Goal: Task Accomplishment & Management: Manage account settings

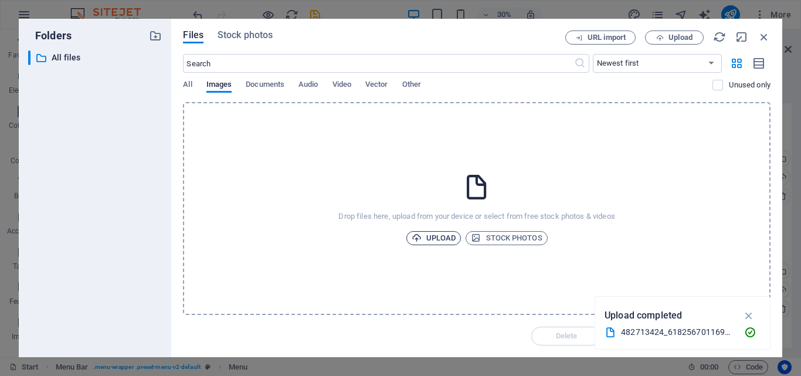
click at [441, 236] on span "Upload" at bounding box center [434, 238] width 45 height 14
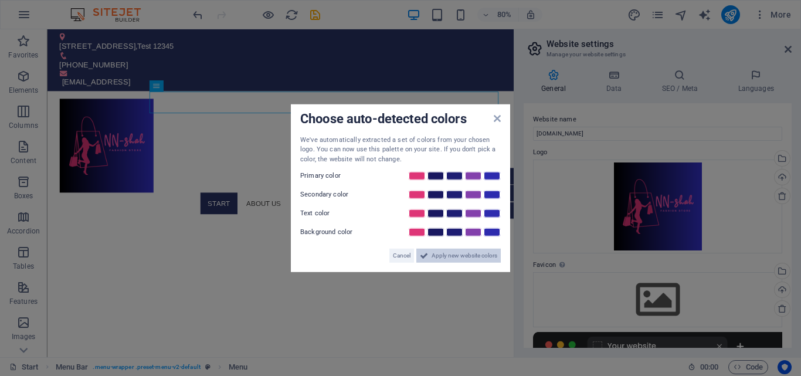
drag, startPoint x: 469, startPoint y: 256, endPoint x: 527, endPoint y: 283, distance: 64.3
click at [469, 256] on span "Apply new website colors" at bounding box center [465, 256] width 66 height 14
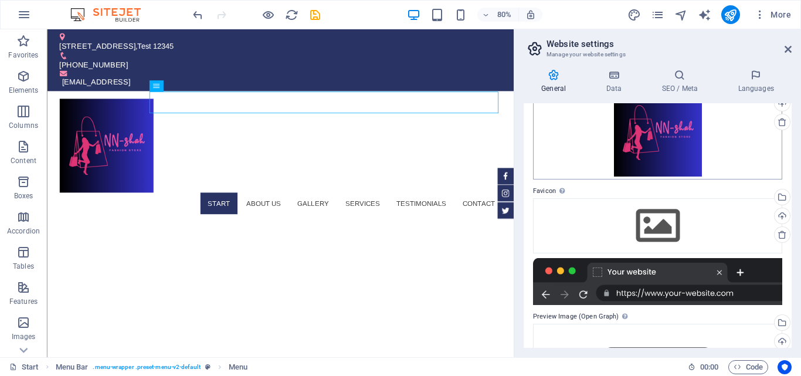
scroll to position [117, 0]
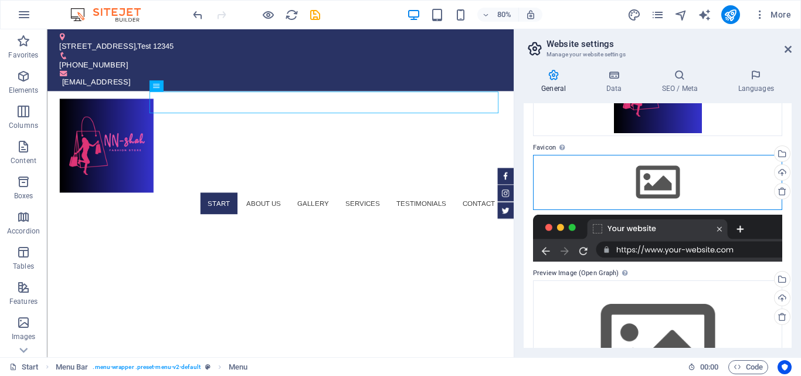
click at [659, 175] on div "Drag files here, click to choose files or select files from Files or our free s…" at bounding box center [657, 182] width 249 height 55
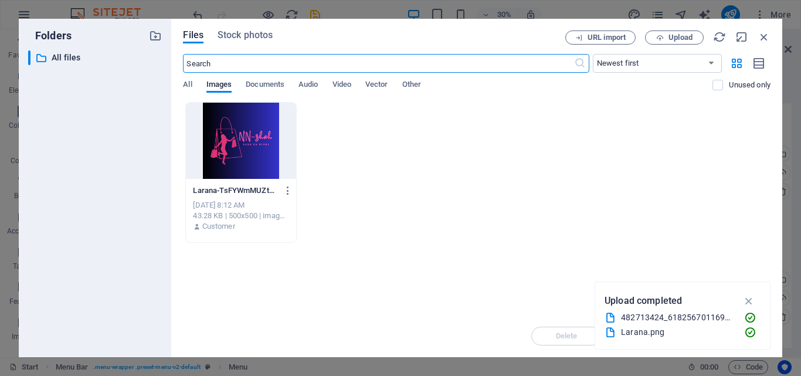
click at [481, 248] on div "Drop files here to upload them instantly Larana-TsFYWmMUZtdBbfY07ZZXzg.png Lara…" at bounding box center [477, 208] width 588 height 213
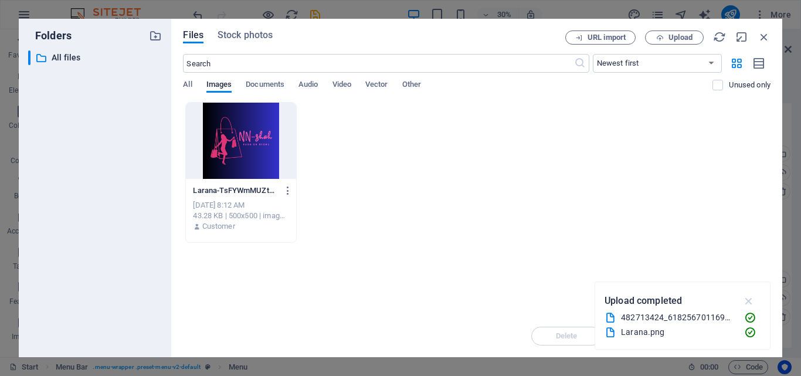
click at [749, 297] on icon "button" at bounding box center [749, 301] width 13 height 13
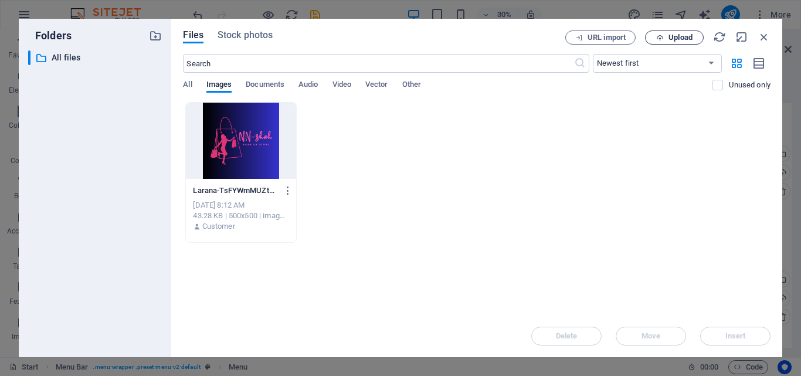
click at [669, 36] on span "Upload" at bounding box center [681, 37] width 24 height 7
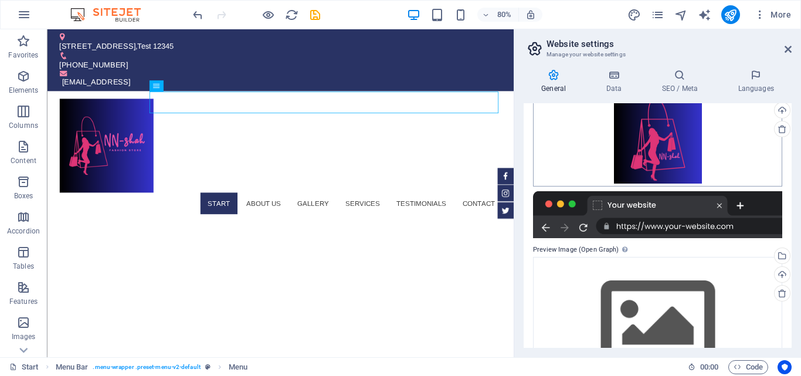
scroll to position [232, 0]
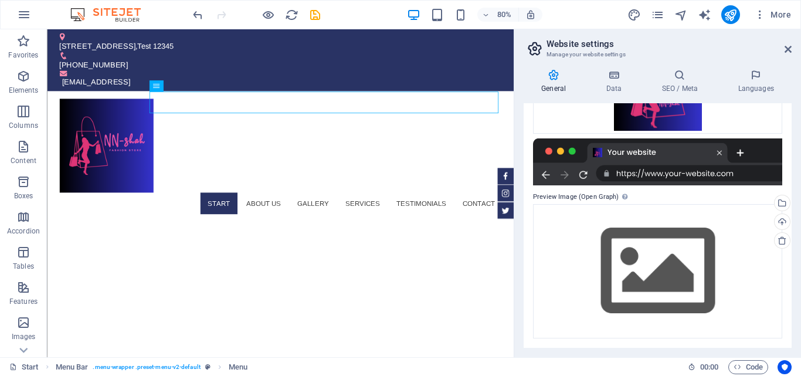
drag, startPoint x: 616, startPoint y: 194, endPoint x: 578, endPoint y: 198, distance: 38.3
click at [578, 198] on label "Preview Image (Open Graph) This image will be shown when the website is shared …" at bounding box center [657, 197] width 249 height 14
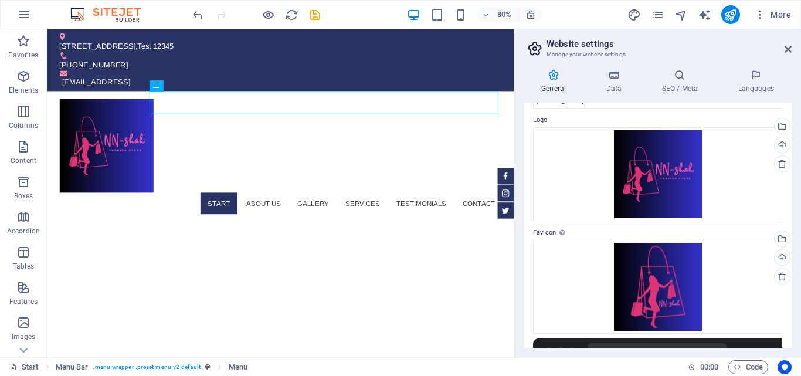
scroll to position [0, 0]
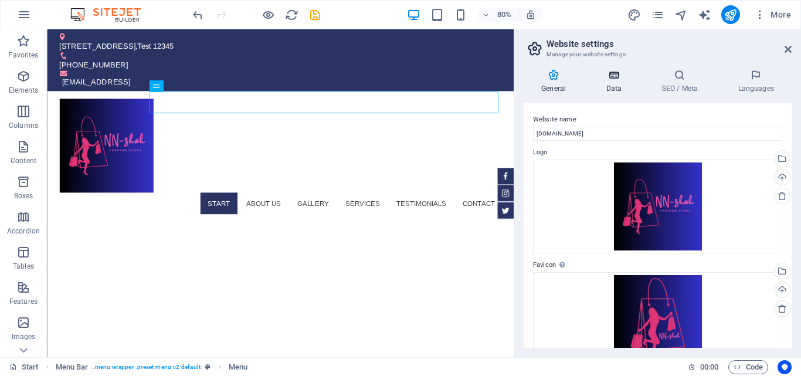
click at [617, 78] on icon at bounding box center [613, 75] width 51 height 12
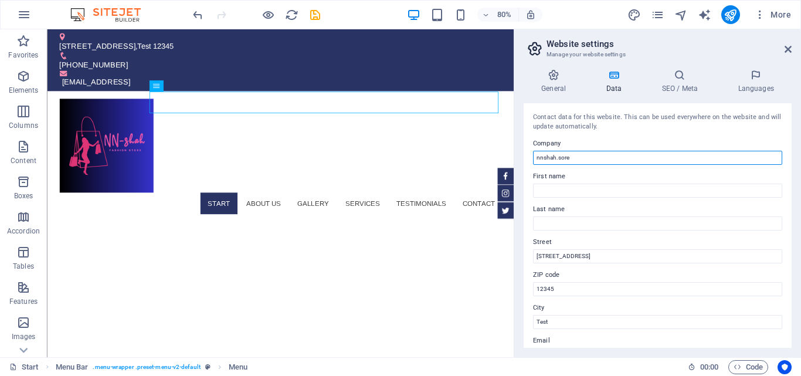
click at [593, 158] on input "nnshah.sore" at bounding box center [657, 158] width 249 height 14
type input "[DOMAIN_NAME]"
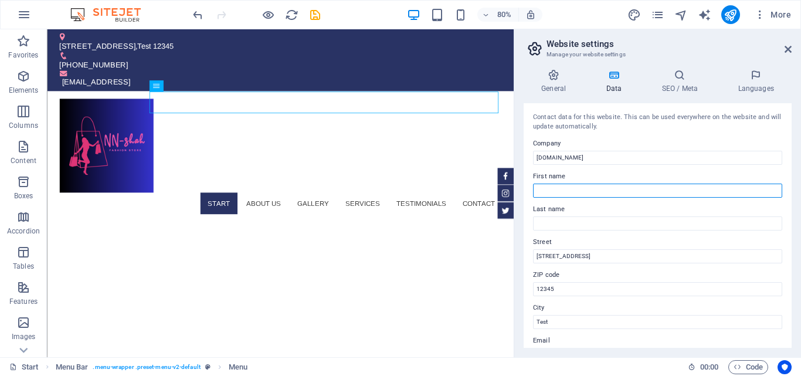
click at [634, 187] on input "First name" at bounding box center [657, 191] width 249 height 14
type input "[PERSON_NAME]"
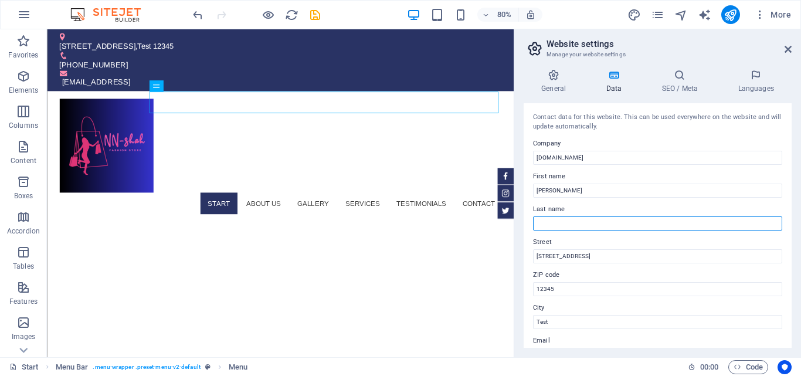
click at [600, 223] on input "Last name" at bounding box center [657, 223] width 249 height 14
click at [578, 222] on input "Last name" at bounding box center [657, 223] width 249 height 14
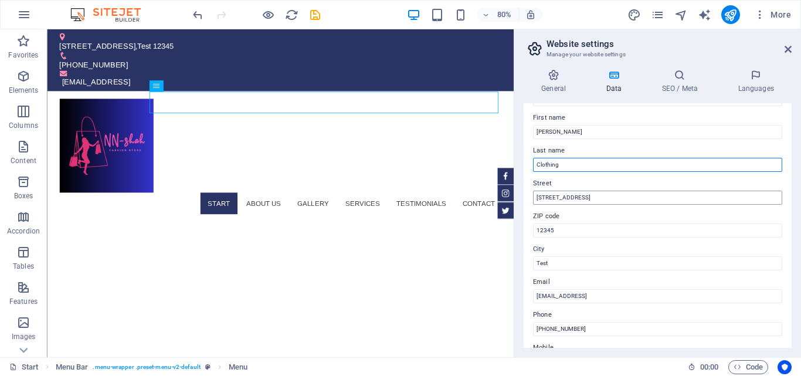
scroll to position [117, 0]
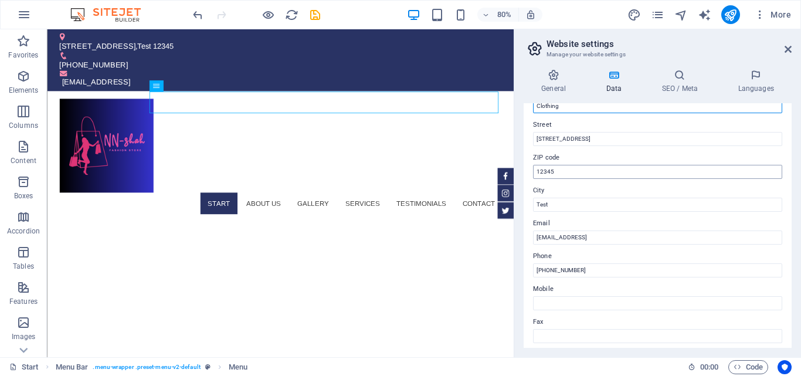
type input "Clothing"
click at [593, 171] on input "12345" at bounding box center [657, 172] width 249 height 14
click at [592, 170] on input "12345" at bounding box center [657, 172] width 249 height 14
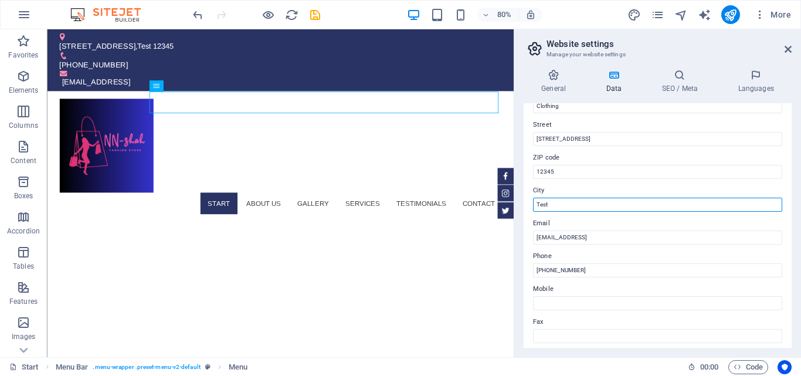
click at [588, 205] on input "Test" at bounding box center [657, 205] width 249 height 14
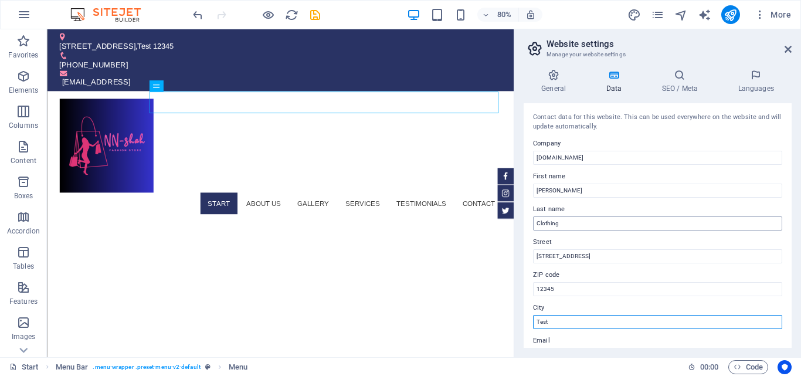
scroll to position [59, 0]
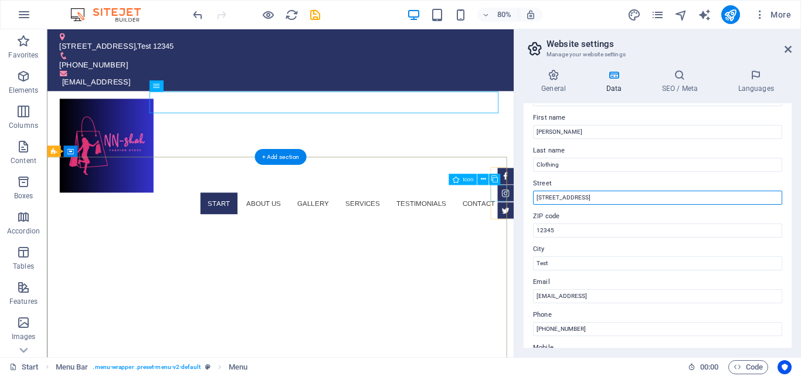
drag, startPoint x: 621, startPoint y: 225, endPoint x: 610, endPoint y: 238, distance: 16.2
click at [563, 196] on input "[STREET_ADDRESS]" at bounding box center [657, 198] width 249 height 14
type input "T"
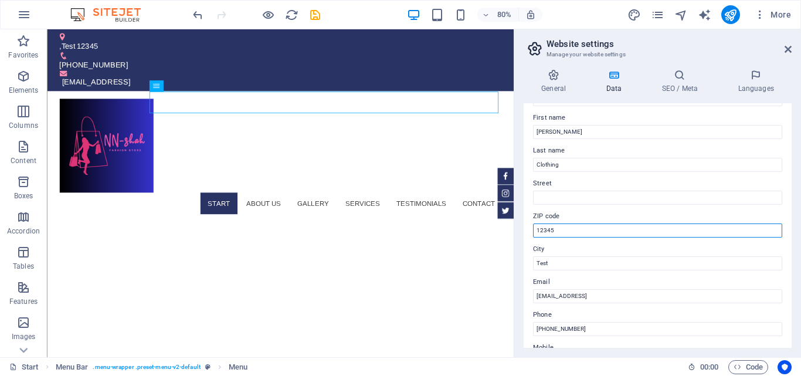
click at [572, 230] on input "12345" at bounding box center [657, 231] width 249 height 14
type input "1"
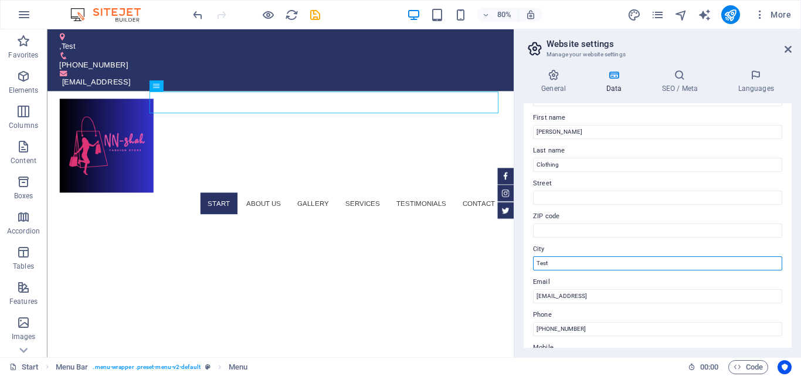
click at [563, 264] on input "Test" at bounding box center [657, 263] width 249 height 14
drag, startPoint x: 563, startPoint y: 264, endPoint x: 536, endPoint y: 265, distance: 27.0
click at [536, 265] on input "Test" at bounding box center [657, 263] width 249 height 14
type input "[GEOGRAPHIC_DATA]"
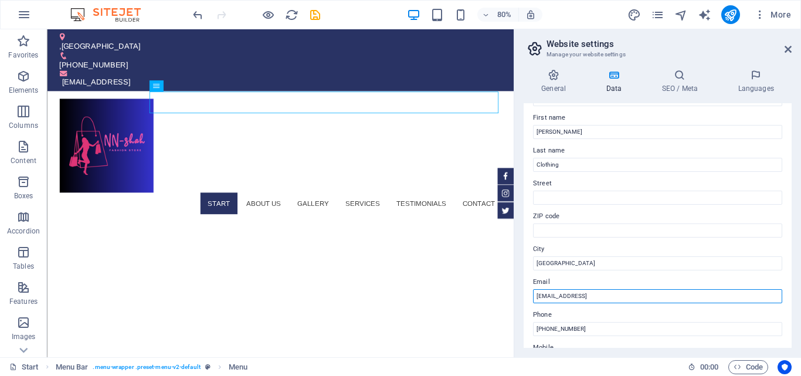
drag, startPoint x: 631, startPoint y: 295, endPoint x: 531, endPoint y: 296, distance: 100.3
click at [532, 296] on div "Contact data for this website. This can be used everywhere on the website and w…" at bounding box center [658, 225] width 268 height 245
click at [591, 295] on input "[EMAIL_ADDRESS]" at bounding box center [657, 296] width 249 height 14
drag, startPoint x: 619, startPoint y: 294, endPoint x: 575, endPoint y: 298, distance: 44.2
click at [575, 298] on input "[EMAIL_ADDRESS]" at bounding box center [657, 296] width 249 height 14
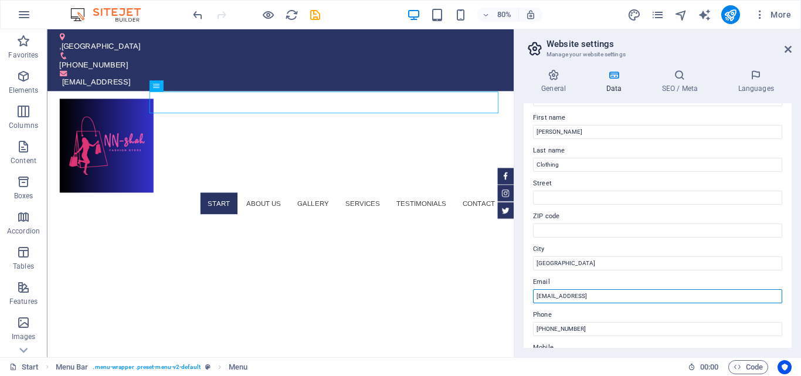
drag, startPoint x: 559, startPoint y: 295, endPoint x: 666, endPoint y: 317, distance: 109.8
click at [560, 295] on input "[EMAIL_ADDRESS]" at bounding box center [657, 296] width 249 height 14
type input "[EMAIL_ADDRESS]"
drag, startPoint x: 595, startPoint y: 296, endPoint x: 523, endPoint y: 295, distance: 71.6
click at [524, 295] on div "Contact data for this website. This can be used everywhere on the website and w…" at bounding box center [658, 225] width 268 height 245
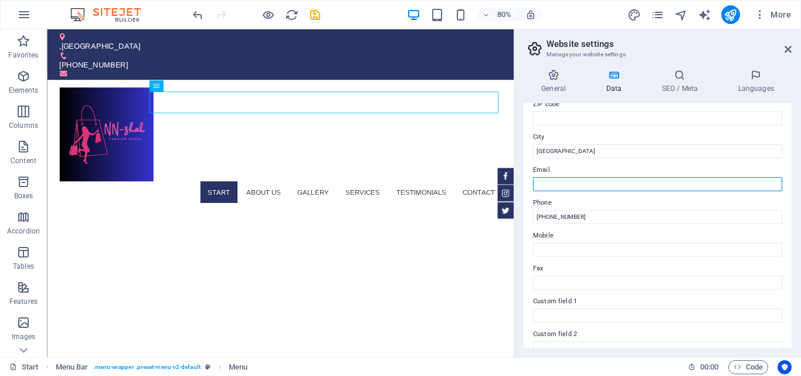
scroll to position [176, 0]
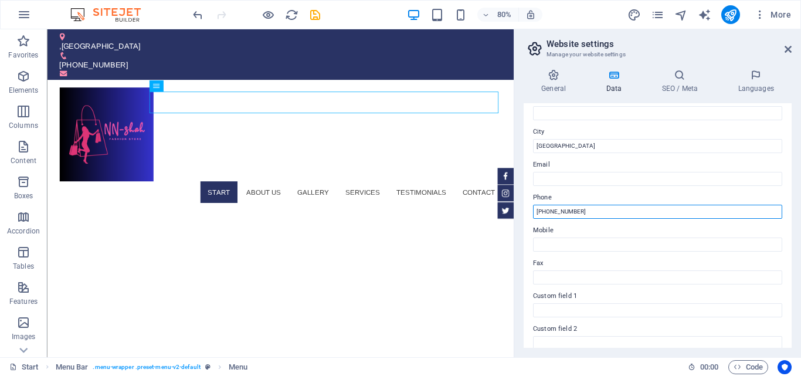
drag, startPoint x: 590, startPoint y: 212, endPoint x: 526, endPoint y: 216, distance: 64.7
click at [534, 213] on input "[PHONE_NUMBER]" at bounding box center [657, 212] width 249 height 14
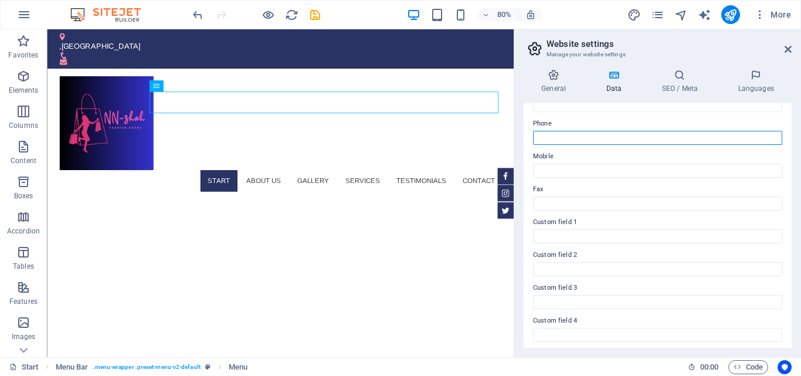
scroll to position [319, 0]
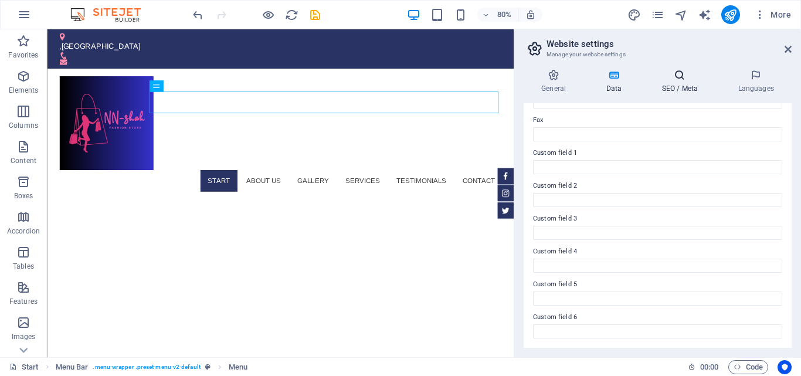
click at [678, 75] on icon at bounding box center [680, 75] width 72 height 12
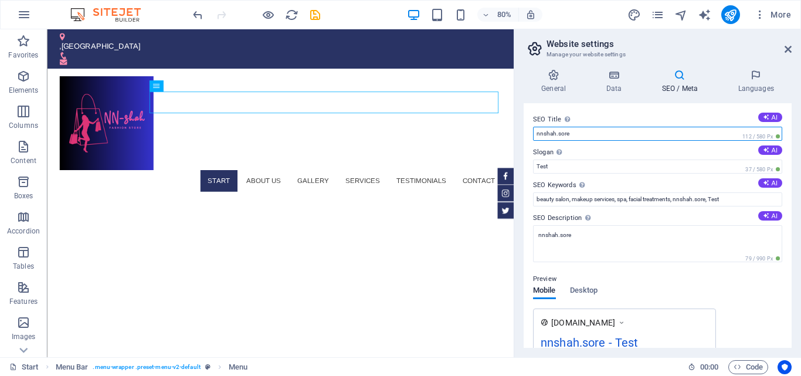
click at [585, 134] on input "nnshah.sore" at bounding box center [657, 134] width 249 height 14
type input "[DOMAIN_NAME]"
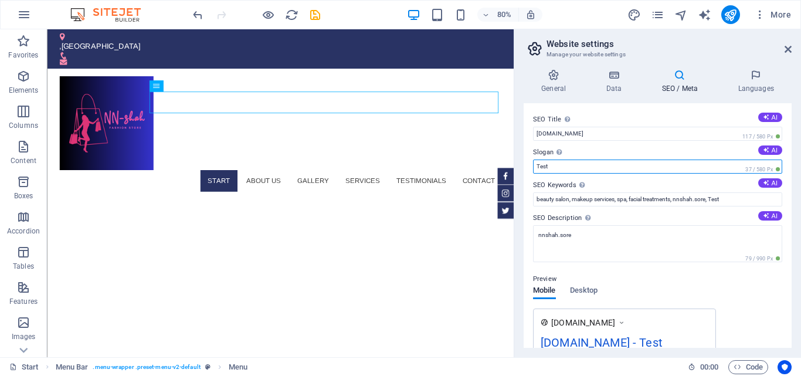
click at [610, 166] on input "Test" at bounding box center [657, 167] width 249 height 14
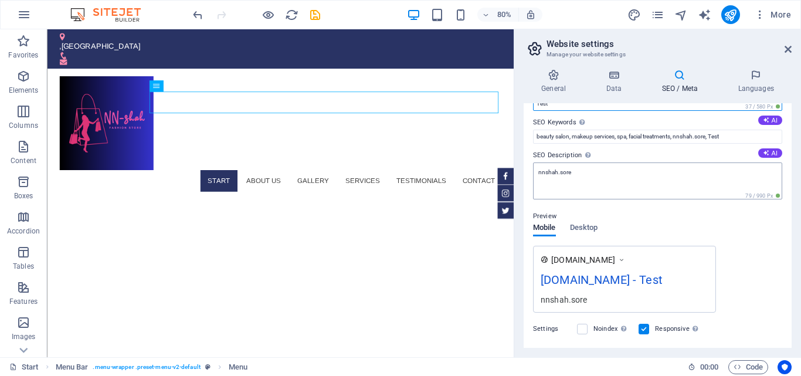
scroll to position [0, 0]
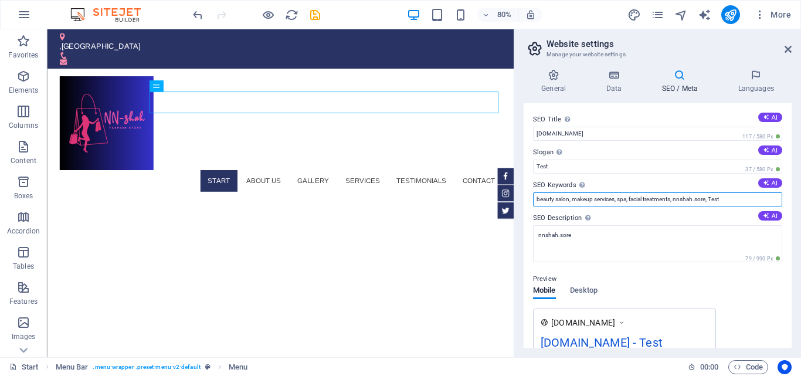
click at [730, 198] on input "beauty salon, makeup services, spa, facial treatments, nnshah.sore, Test" at bounding box center [657, 199] width 249 height 14
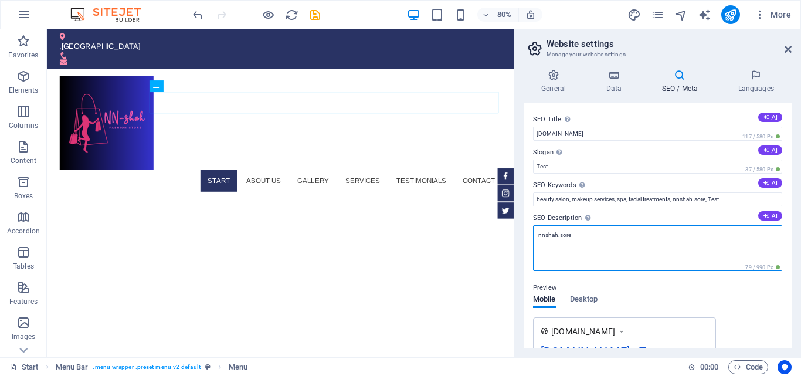
drag, startPoint x: 584, startPoint y: 236, endPoint x: 571, endPoint y: 235, distance: 12.9
click at [571, 235] on textarea "nnshah.sore" at bounding box center [657, 248] width 249 height 46
type textarea "[DOMAIN_NAME]"
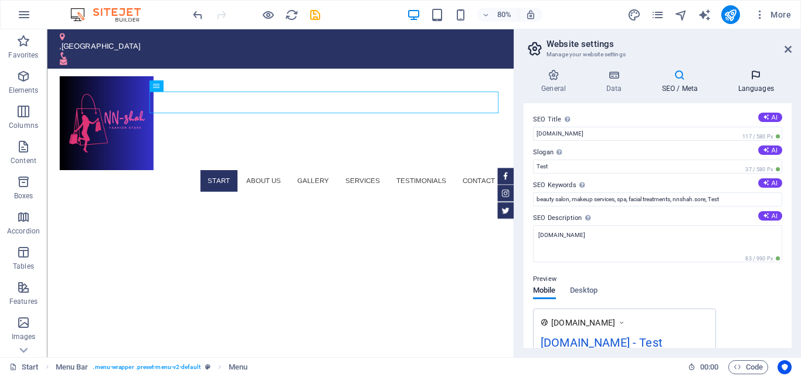
click at [755, 78] on icon at bounding box center [756, 75] width 72 height 12
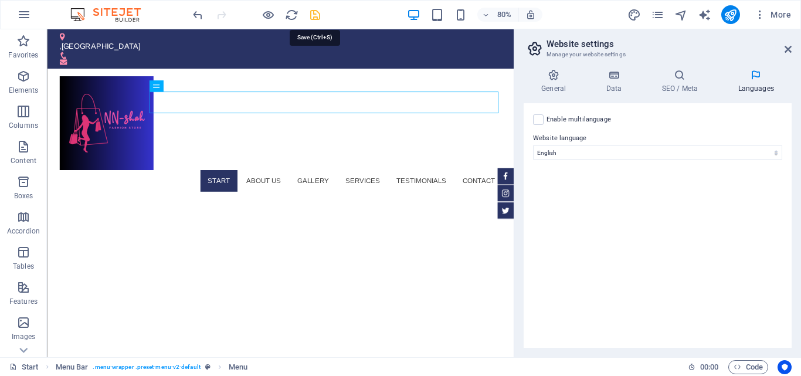
click at [314, 11] on icon "save" at bounding box center [315, 14] width 13 height 13
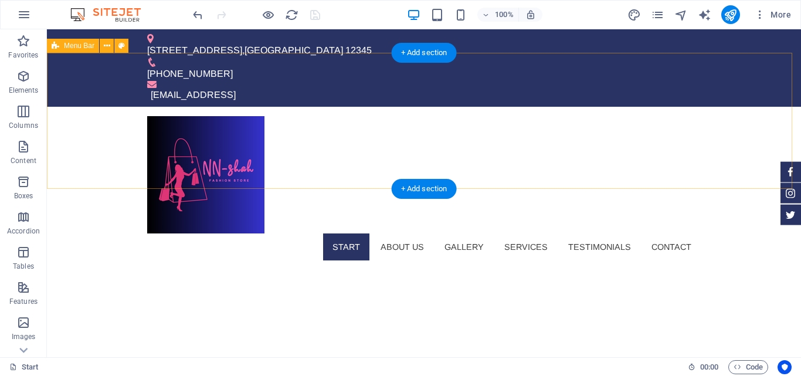
click at [319, 107] on div "Start About us Gallery Services Testimonials Contact Menu" at bounding box center [424, 188] width 754 height 163
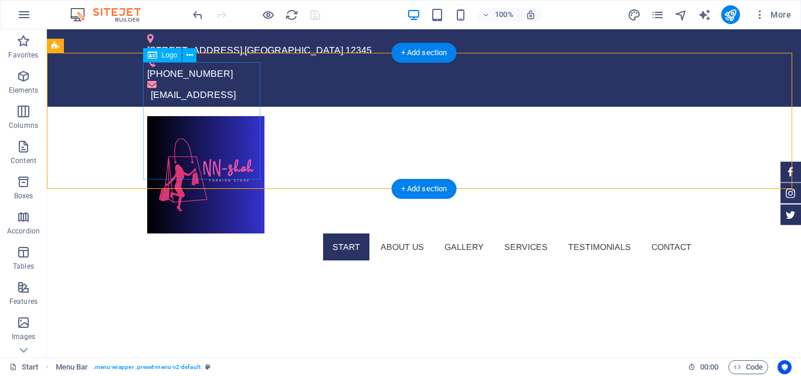
click at [209, 116] on div at bounding box center [424, 174] width 554 height 117
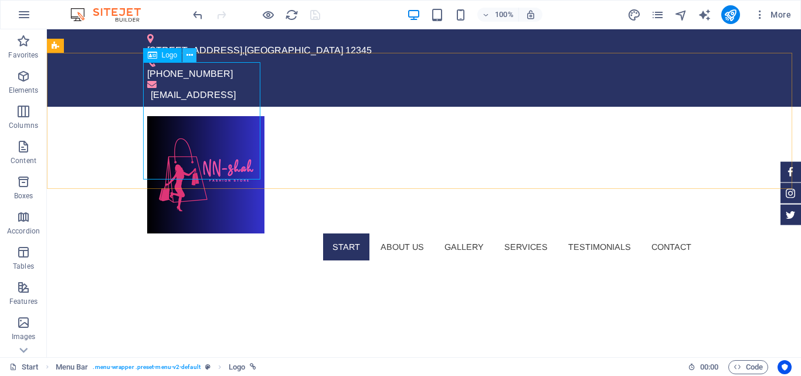
click at [189, 56] on icon at bounding box center [190, 55] width 6 height 12
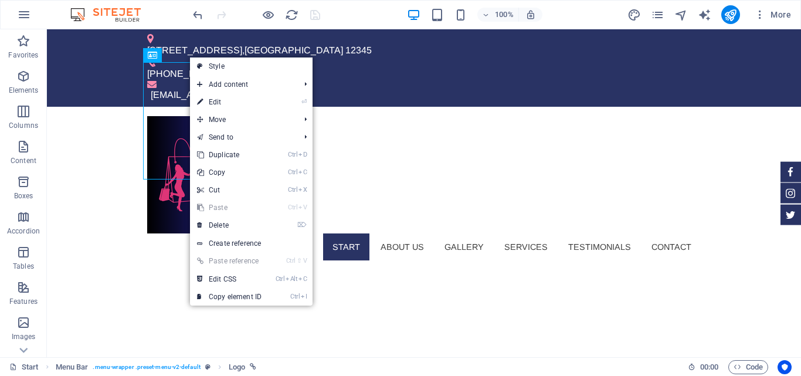
click at [252, 101] on link "⏎ Edit" at bounding box center [229, 102] width 79 height 18
select select "px"
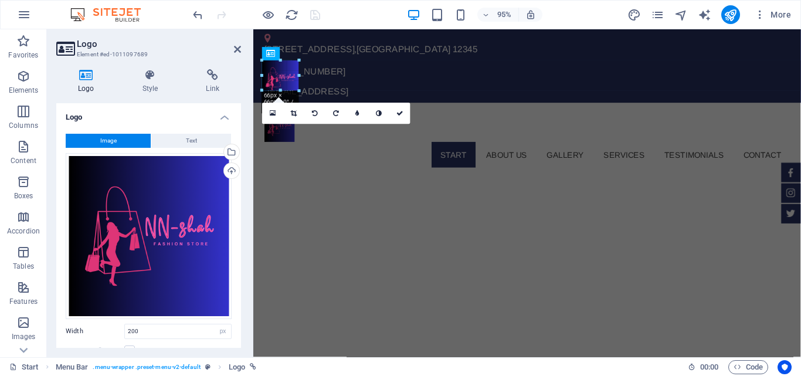
drag, startPoint x: 374, startPoint y: 172, endPoint x: 36, endPoint y: 56, distance: 356.6
type input "54"
click at [398, 111] on icon at bounding box center [400, 113] width 7 height 6
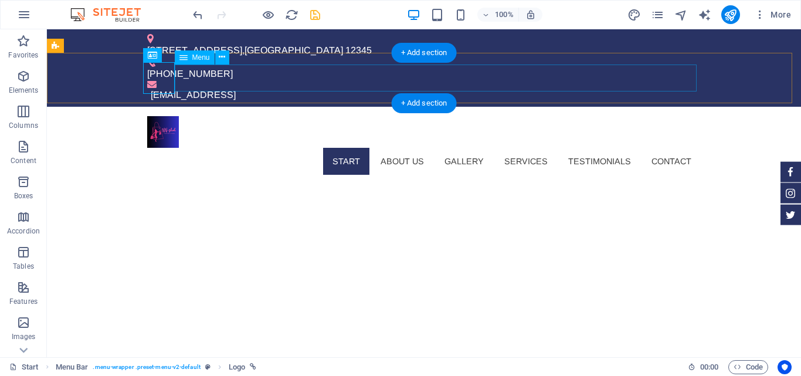
click at [254, 148] on nav "Start About us Gallery Services Testimonials Contact" at bounding box center [424, 161] width 554 height 27
click at [167, 116] on div at bounding box center [424, 132] width 554 height 32
click at [165, 116] on div at bounding box center [424, 132] width 554 height 32
select select "px"
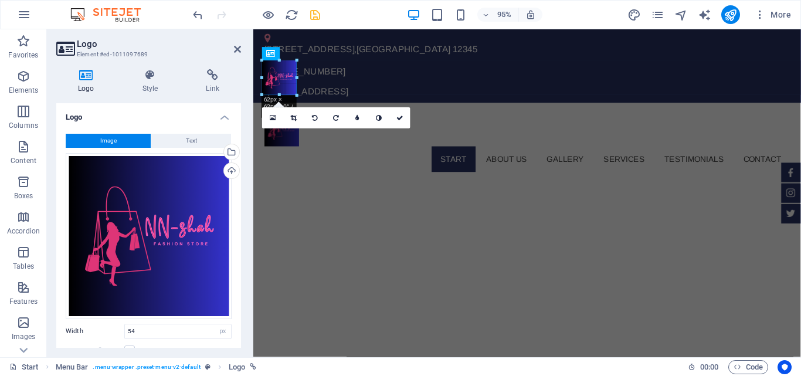
drag, startPoint x: 292, startPoint y: 90, endPoint x: 300, endPoint y: 97, distance: 10.4
type input "62"
click at [399, 116] on icon at bounding box center [400, 117] width 7 height 6
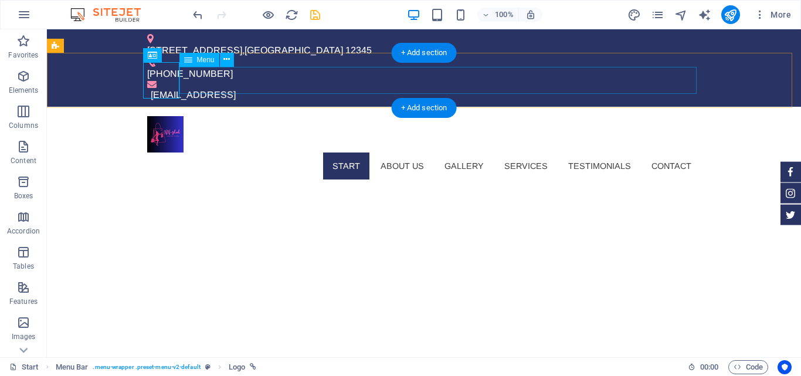
click at [280, 153] on nav "Start About us Gallery Services Testimonials Contact" at bounding box center [424, 166] width 554 height 27
click at [158, 116] on div at bounding box center [424, 134] width 554 height 36
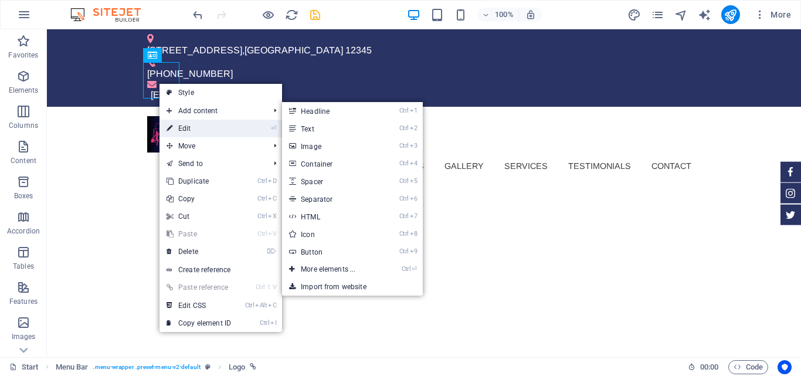
click at [204, 124] on link "⏎ Edit" at bounding box center [199, 129] width 79 height 18
select select "px"
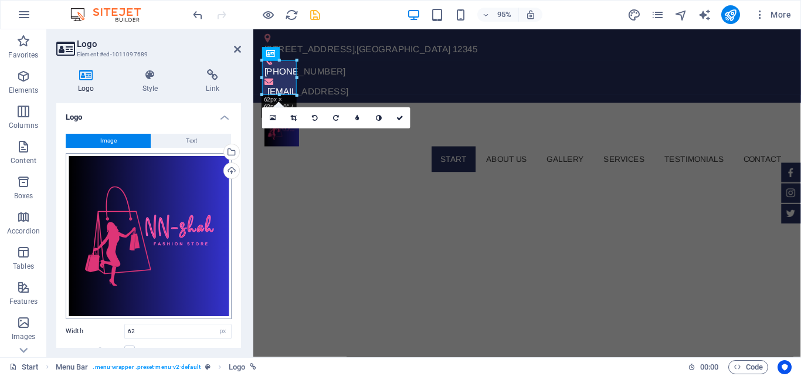
scroll to position [59, 0]
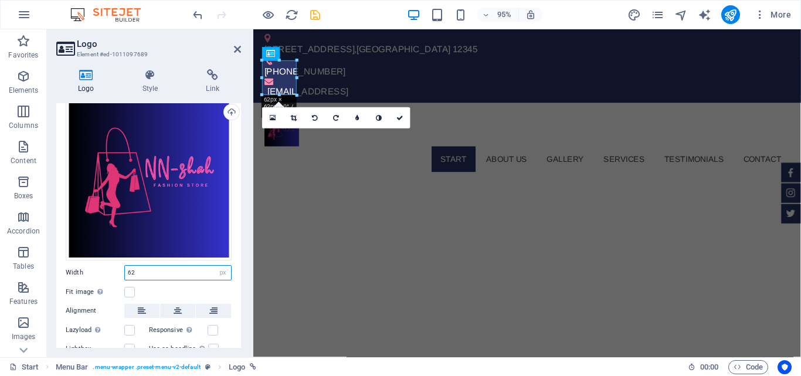
drag, startPoint x: 139, startPoint y: 270, endPoint x: 119, endPoint y: 268, distance: 20.1
click at [119, 268] on div "Width 62 Default auto px rem % em vh vw" at bounding box center [149, 272] width 166 height 15
type input "60"
click at [130, 289] on label at bounding box center [129, 292] width 11 height 11
click at [0, 0] on input "Fit image Automatically fit image to a fixed width and height" at bounding box center [0, 0] width 0 height 0
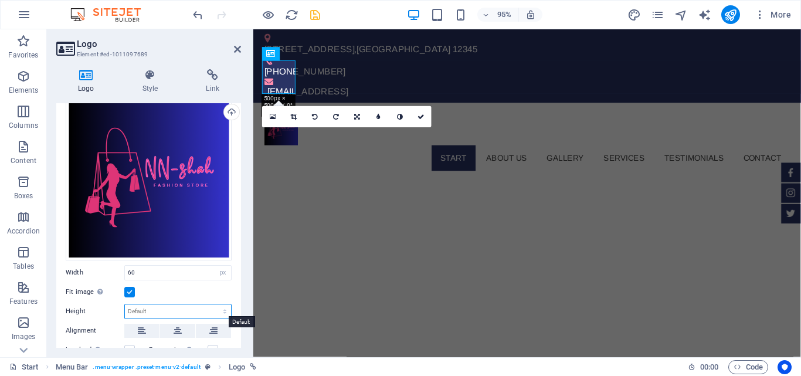
click at [197, 309] on select "Default auto px" at bounding box center [178, 311] width 106 height 14
click at [125, 304] on select "Default auto px" at bounding box center [178, 311] width 106 height 14
select select "DISABLED_OPTION_VALUE"
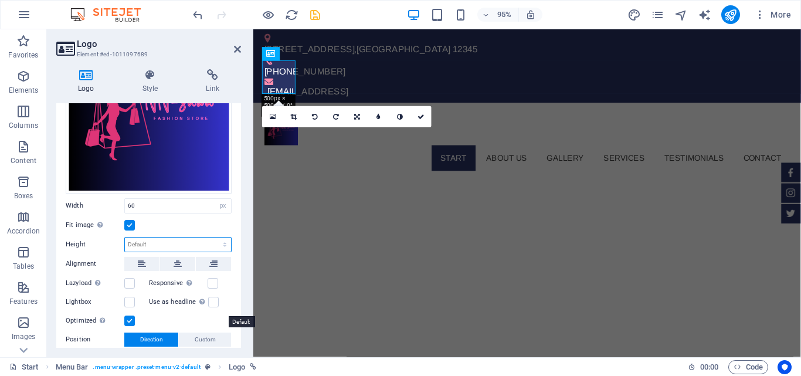
scroll to position [176, 0]
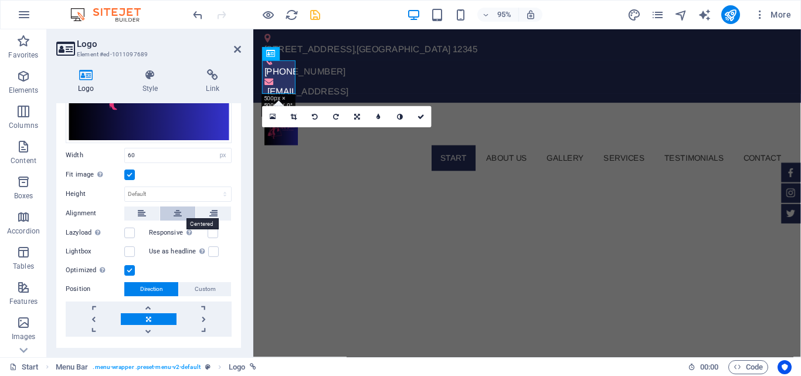
click at [174, 207] on icon at bounding box center [178, 214] width 8 height 14
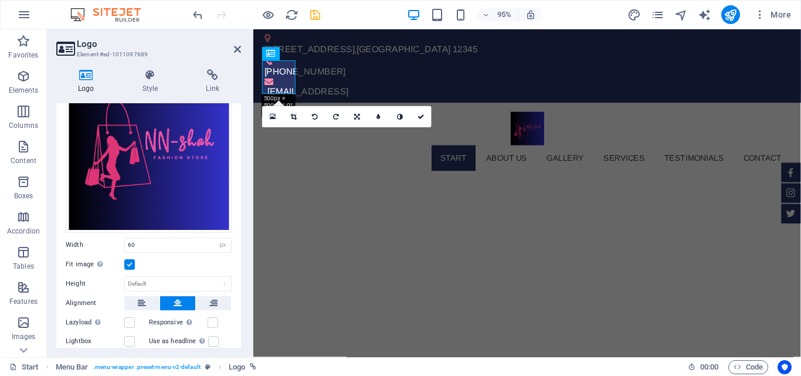
scroll to position [0, 0]
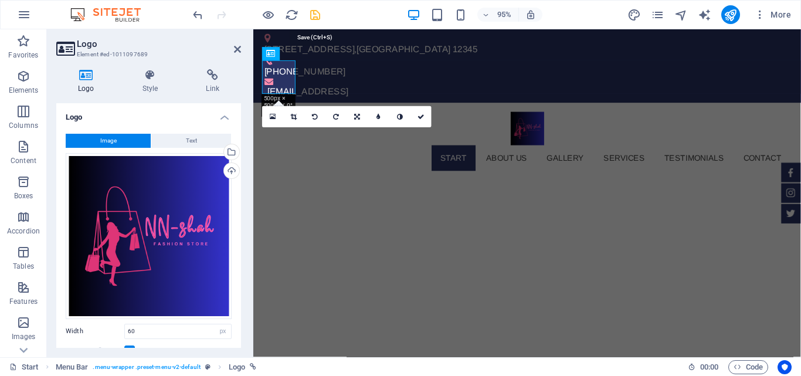
click at [316, 15] on icon "save" at bounding box center [315, 14] width 13 height 13
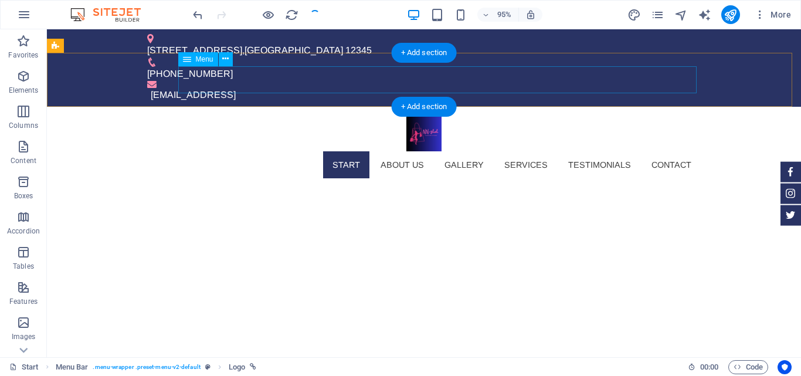
checkbox input "false"
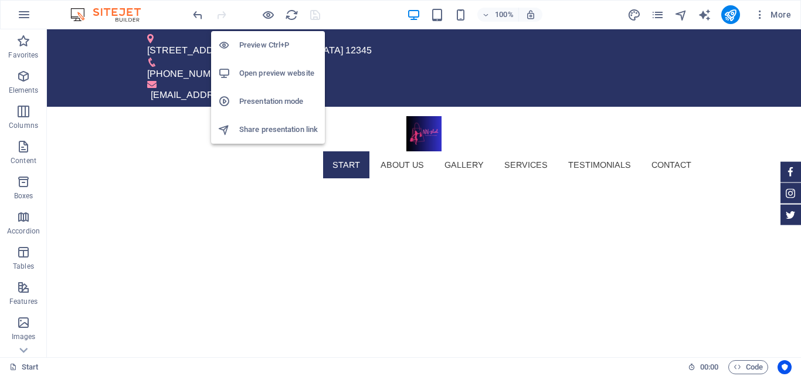
click at [278, 66] on h6 "Open preview website" at bounding box center [278, 73] width 79 height 14
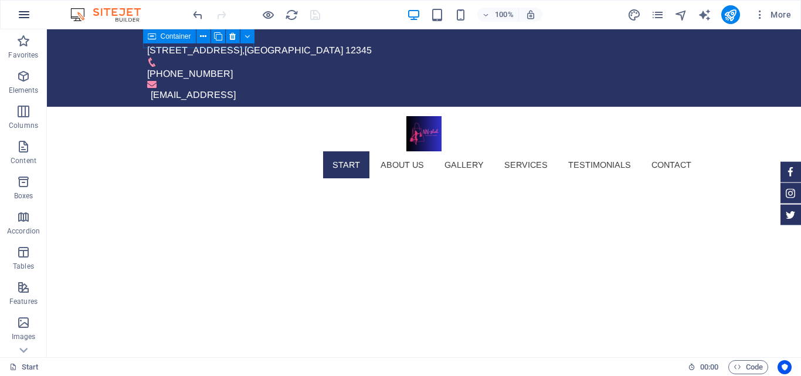
click at [24, 10] on icon "button" at bounding box center [24, 15] width 14 height 14
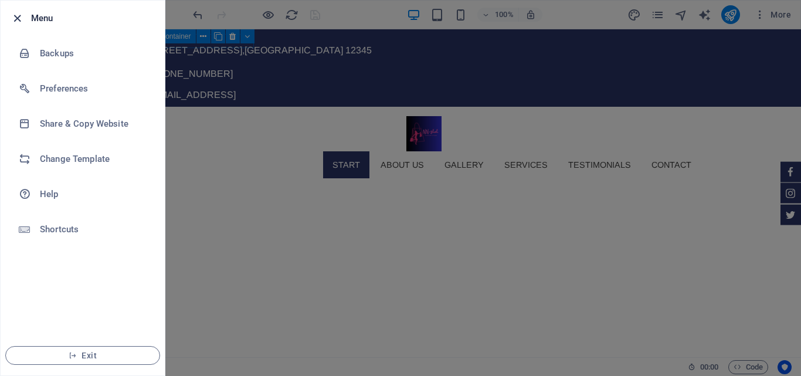
click at [15, 18] on icon "button" at bounding box center [17, 18] width 13 height 13
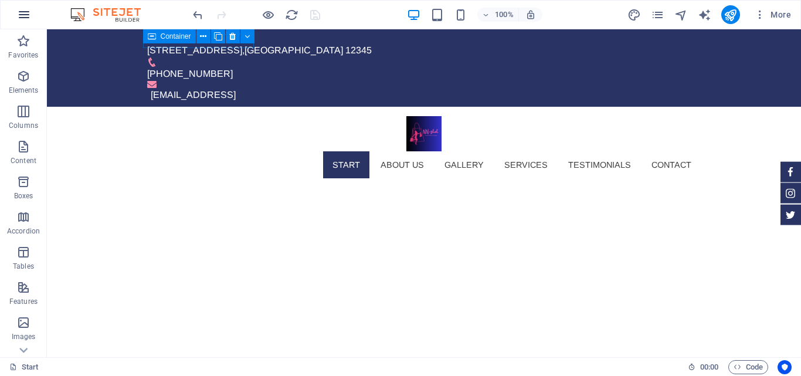
click at [22, 13] on icon "button" at bounding box center [24, 15] width 14 height 14
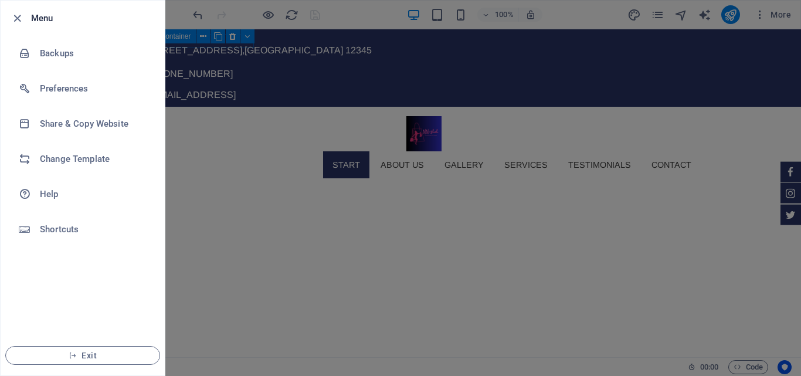
click at [257, 103] on div at bounding box center [400, 188] width 801 height 376
